Goal: Task Accomplishment & Management: Complete application form

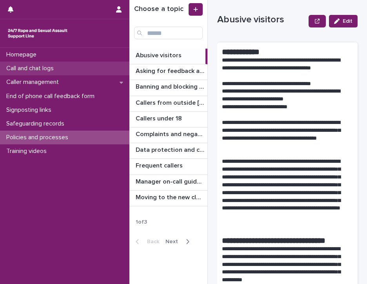
click at [35, 69] on p "Call and chat logs" at bounding box center [31, 68] width 57 height 7
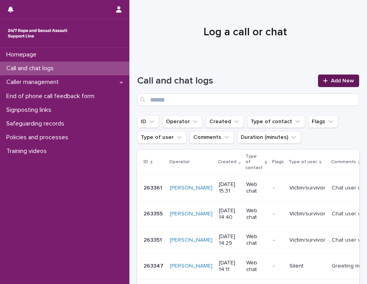
click at [331, 80] on span "Add New" at bounding box center [342, 80] width 23 height 5
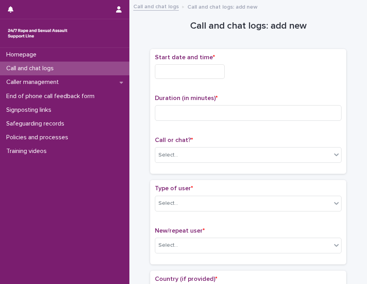
click at [201, 71] on input "text" at bounding box center [190, 71] width 70 height 15
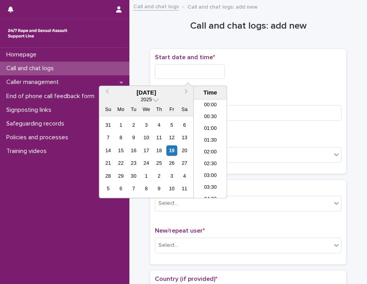
scroll to position [381, 0]
click at [207, 144] on li "18:00" at bounding box center [210, 149] width 33 height 12
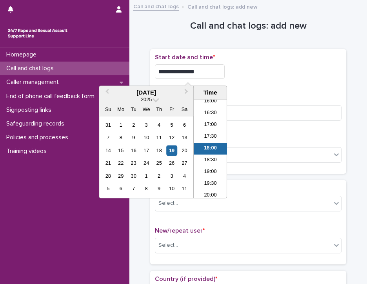
click at [200, 72] on input "**********" at bounding box center [190, 71] width 70 height 15
type input "**********"
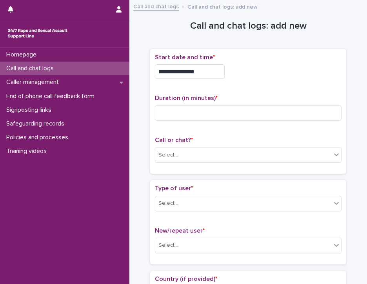
click at [237, 75] on div "**********" at bounding box center [248, 71] width 187 height 15
click at [183, 115] on input at bounding box center [248, 113] width 187 height 16
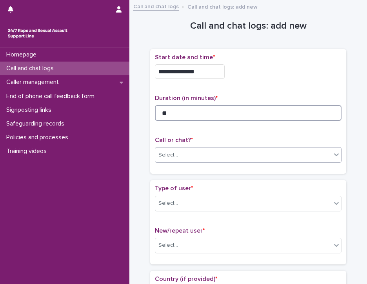
type input "**"
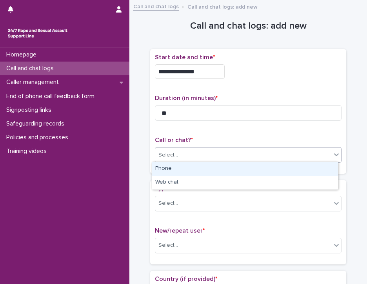
click at [188, 158] on div "Select..." at bounding box center [243, 155] width 176 height 13
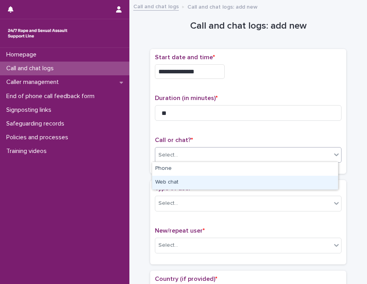
click at [183, 183] on div "Web chat" at bounding box center [245, 183] width 186 height 14
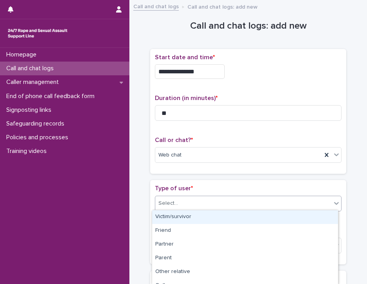
click at [182, 202] on div "Select..." at bounding box center [243, 203] width 176 height 13
click at [184, 216] on div "Victim/survivor" at bounding box center [245, 217] width 186 height 14
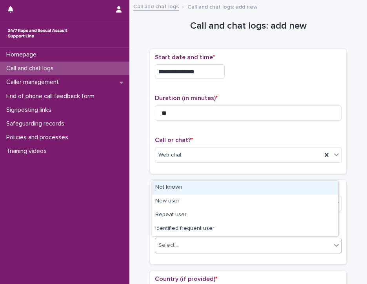
click at [182, 245] on div "Select..." at bounding box center [243, 245] width 176 height 13
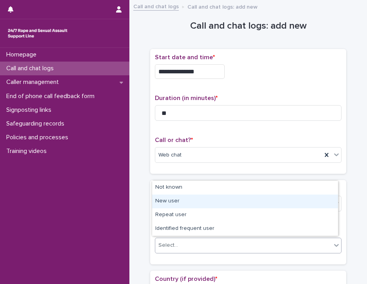
click at [190, 202] on div "New user" at bounding box center [245, 202] width 186 height 14
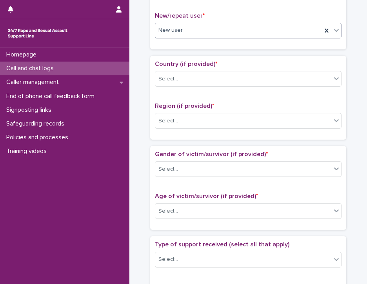
scroll to position [218, 0]
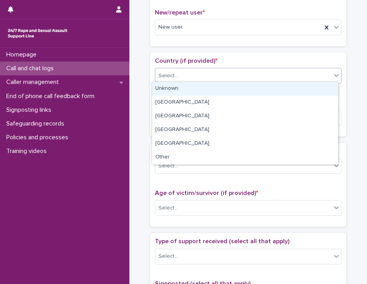
click at [333, 75] on icon at bounding box center [337, 75] width 8 height 8
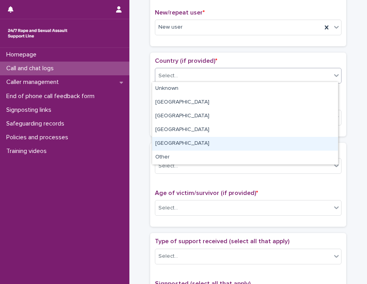
click at [314, 140] on div "[GEOGRAPHIC_DATA]" at bounding box center [245, 144] width 186 height 14
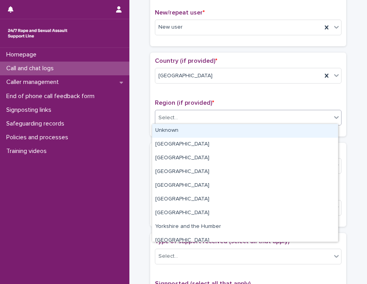
click at [308, 116] on div "Select..." at bounding box center [243, 117] width 176 height 13
click at [304, 132] on div "Unknown" at bounding box center [245, 131] width 186 height 14
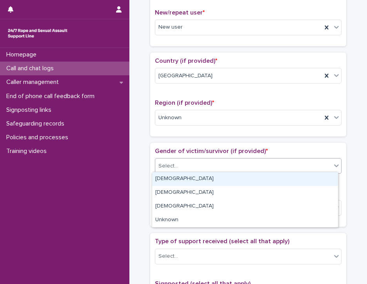
click at [296, 163] on div "Select..." at bounding box center [243, 166] width 176 height 13
click at [288, 179] on div "[DEMOGRAPHIC_DATA]" at bounding box center [245, 179] width 186 height 14
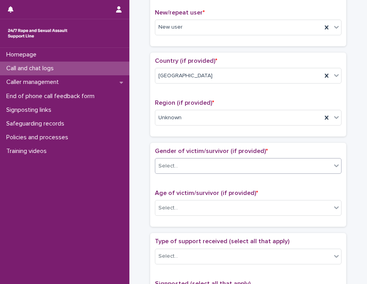
click at [334, 163] on icon at bounding box center [337, 166] width 8 height 8
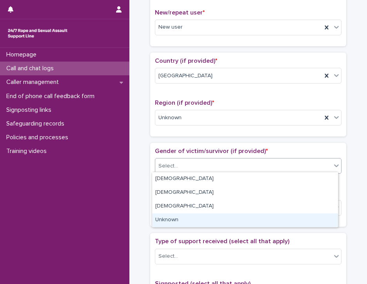
click at [314, 219] on div "Unknown" at bounding box center [245, 221] width 186 height 14
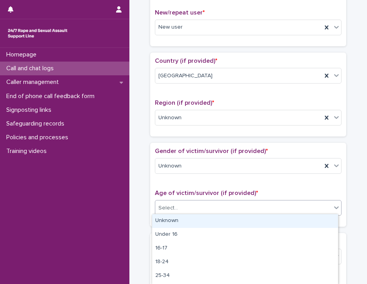
click at [315, 208] on div "Select..." at bounding box center [243, 208] width 176 height 13
click at [312, 219] on div "Unknown" at bounding box center [245, 221] width 186 height 14
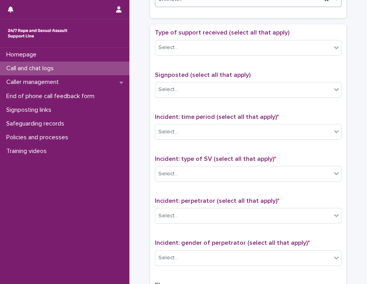
scroll to position [428, 0]
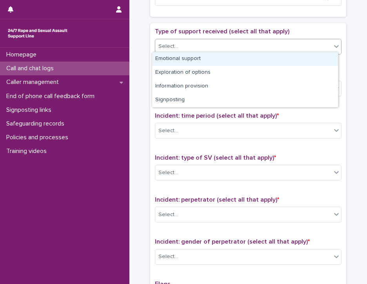
click at [334, 47] on icon at bounding box center [337, 46] width 8 height 8
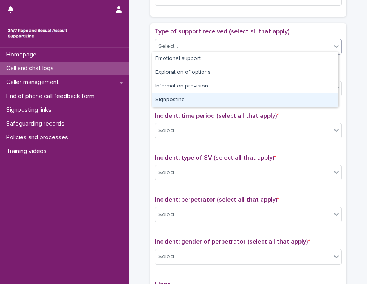
click at [309, 100] on div "Signposting" at bounding box center [245, 100] width 186 height 14
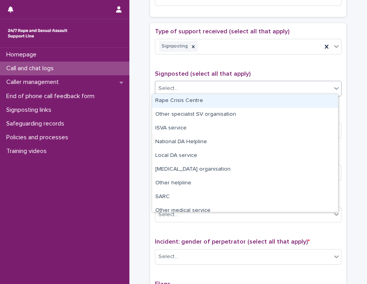
click at [307, 87] on div "Select..." at bounding box center [243, 88] width 176 height 13
click at [301, 102] on div "Rape Crisis Centre" at bounding box center [245, 101] width 186 height 14
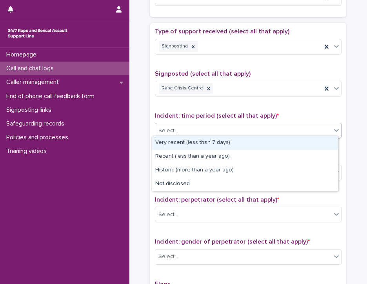
click at [290, 127] on div "Select..." at bounding box center [243, 130] width 176 height 13
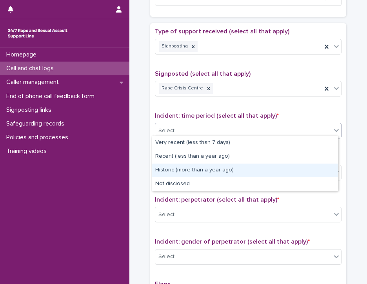
click at [280, 170] on div "Historic (more than a year ago)" at bounding box center [245, 171] width 186 height 14
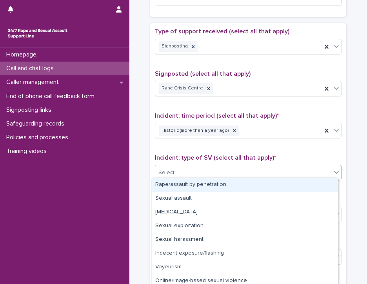
click at [280, 170] on div "Select..." at bounding box center [243, 172] width 176 height 13
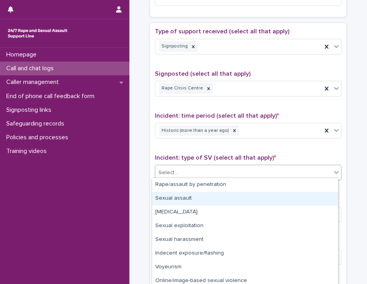
click at [275, 198] on div "Sexual assault" at bounding box center [245, 199] width 186 height 14
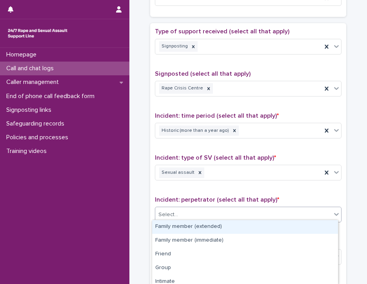
click at [273, 210] on div "Select..." at bounding box center [243, 214] width 176 height 13
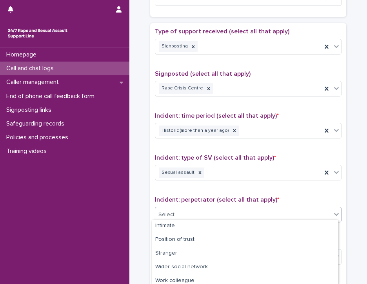
scroll to position [86, 0]
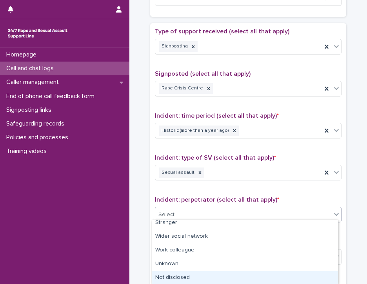
click at [322, 278] on div "Not disclosed" at bounding box center [245, 278] width 186 height 14
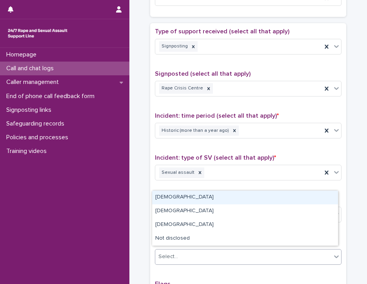
click at [328, 257] on div "Select..." at bounding box center [243, 256] width 176 height 13
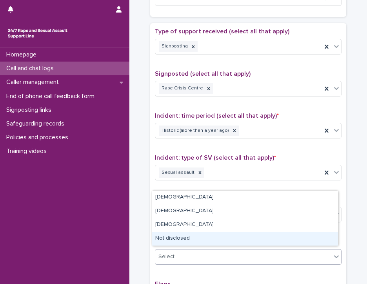
click at [327, 237] on div "Not disclosed" at bounding box center [245, 239] width 186 height 14
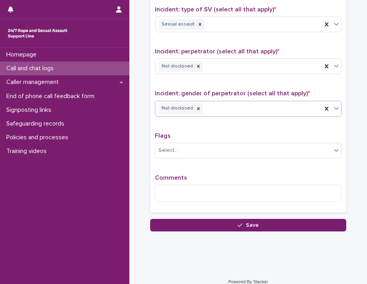
scroll to position [578, 0]
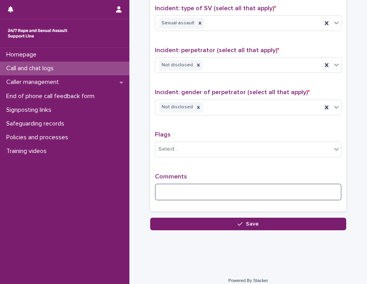
click at [296, 187] on textarea at bounding box center [248, 192] width 187 height 17
click at [188, 189] on textarea at bounding box center [248, 192] width 187 height 17
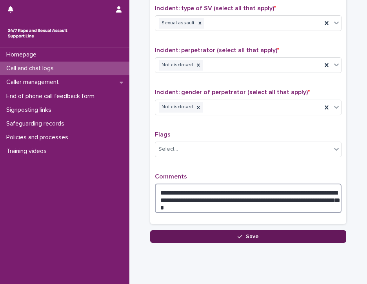
type textarea "**********"
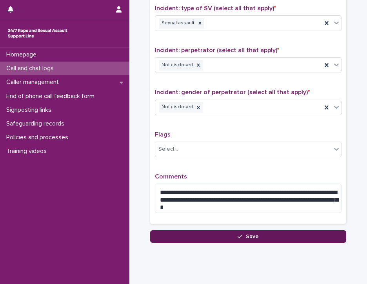
click at [197, 233] on button "Save" at bounding box center [248, 236] width 196 height 13
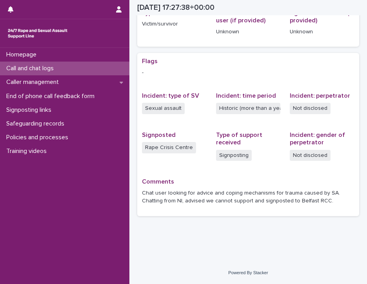
scroll to position [125, 0]
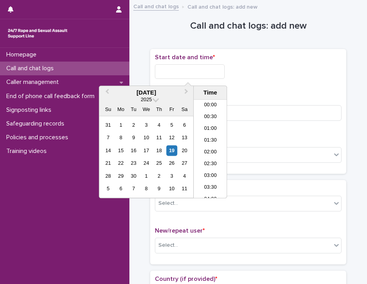
scroll to position [393, 0]
click at [196, 72] on input "text" at bounding box center [190, 71] width 70 height 15
click at [209, 145] on li "18:30" at bounding box center [210, 149] width 33 height 12
click at [199, 72] on input "**********" at bounding box center [190, 71] width 70 height 15
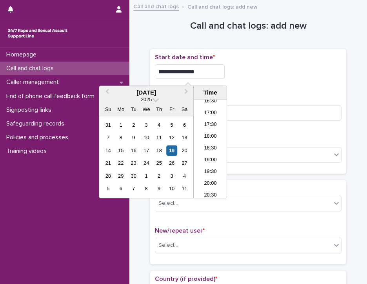
type input "**********"
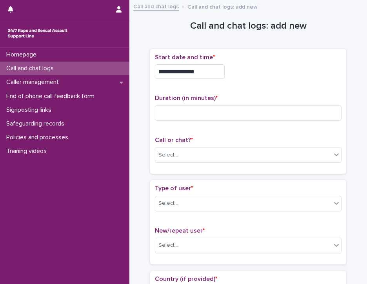
click at [237, 77] on div "**********" at bounding box center [248, 71] width 187 height 15
click at [182, 110] on input at bounding box center [248, 113] width 187 height 16
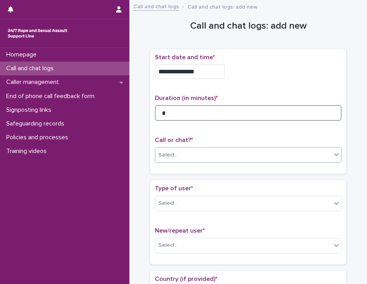
type input "*"
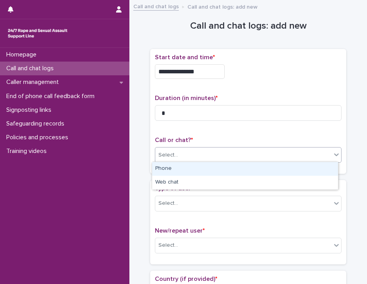
click at [185, 155] on div "Select..." at bounding box center [243, 155] width 176 height 13
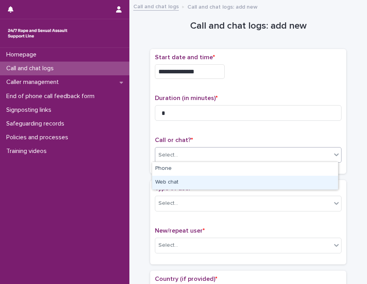
click at [185, 182] on div "Web chat" at bounding box center [245, 183] width 186 height 14
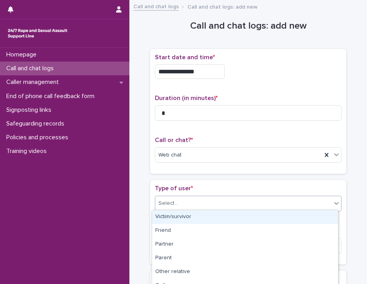
click at [185, 202] on div "Select..." at bounding box center [243, 203] width 176 height 13
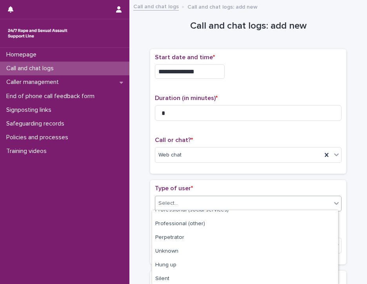
scroll to position [132, 0]
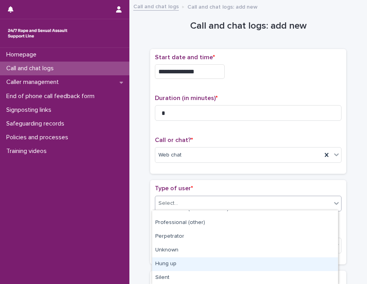
click at [321, 265] on div "Hung up" at bounding box center [245, 265] width 186 height 14
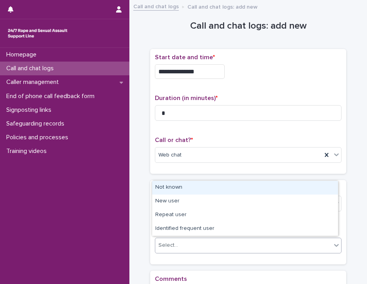
click at [314, 246] on div "Select..." at bounding box center [243, 245] width 176 height 13
click at [311, 188] on div "Not known" at bounding box center [245, 188] width 186 height 14
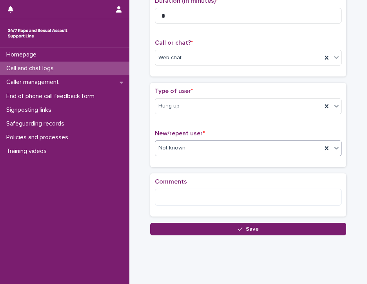
scroll to position [108, 0]
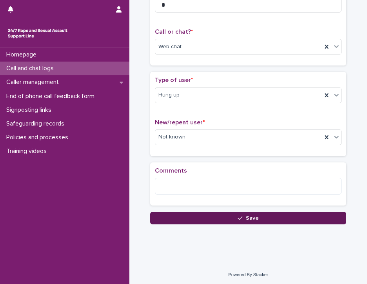
click at [317, 214] on button "Save" at bounding box center [248, 218] width 196 height 13
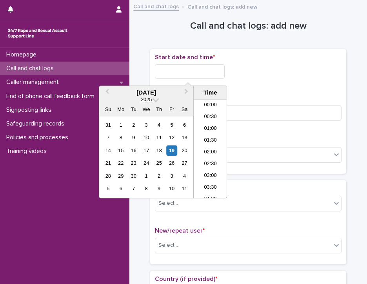
scroll to position [393, 0]
click at [166, 70] on input "text" at bounding box center [190, 71] width 70 height 15
click at [205, 146] on li "18:30" at bounding box center [210, 149] width 33 height 12
click at [204, 72] on input "**********" at bounding box center [190, 71] width 70 height 15
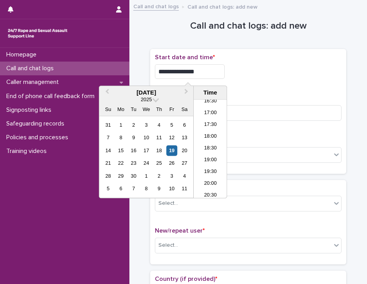
type input "**********"
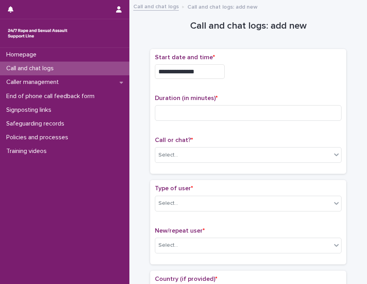
click at [242, 65] on div "**********" at bounding box center [248, 71] width 187 height 15
